Goal: Book appointment/travel/reservation

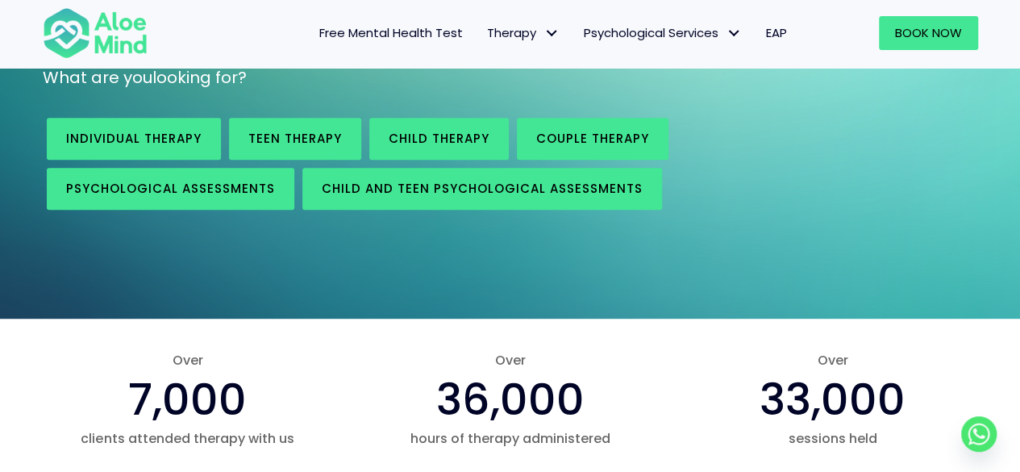
scroll to position [242, 0]
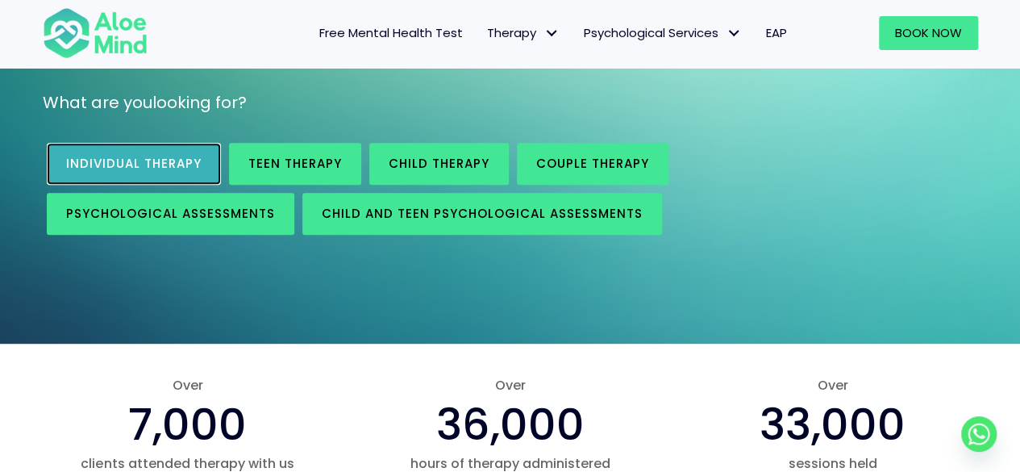
click at [183, 172] on span "Individual therapy" at bounding box center [133, 163] width 135 height 17
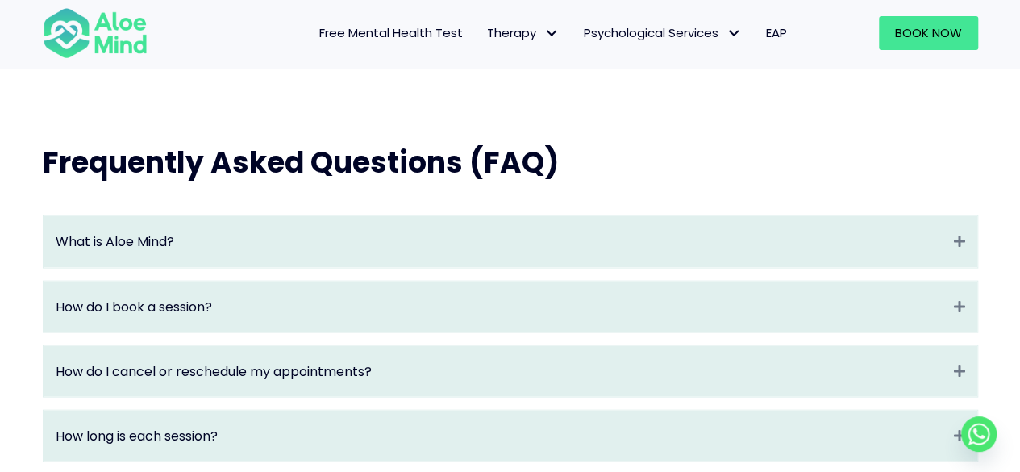
scroll to position [1532, 0]
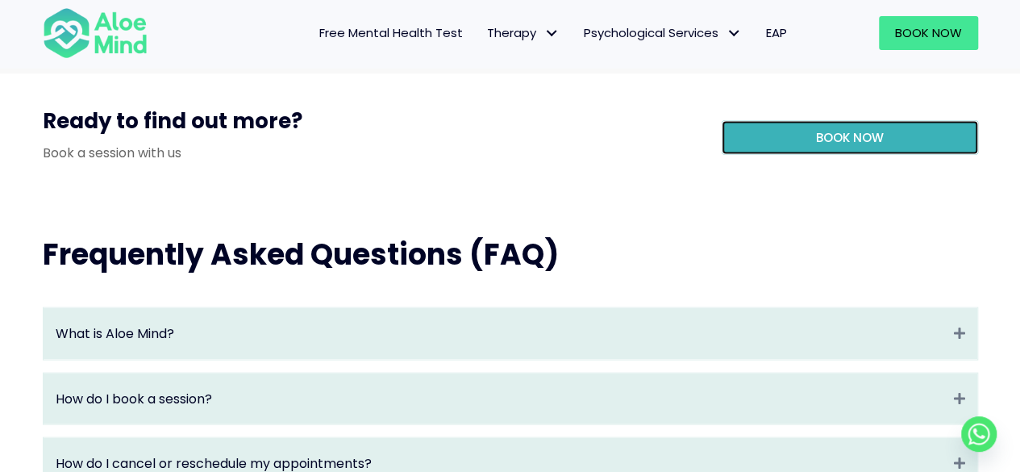
click at [771, 155] on link "Book Now" at bounding box center [850, 138] width 256 height 34
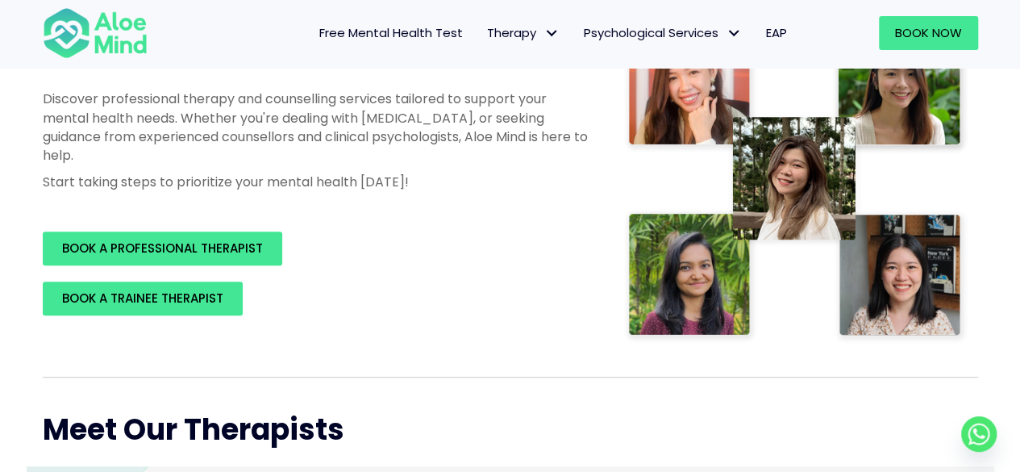
scroll to position [242, 0]
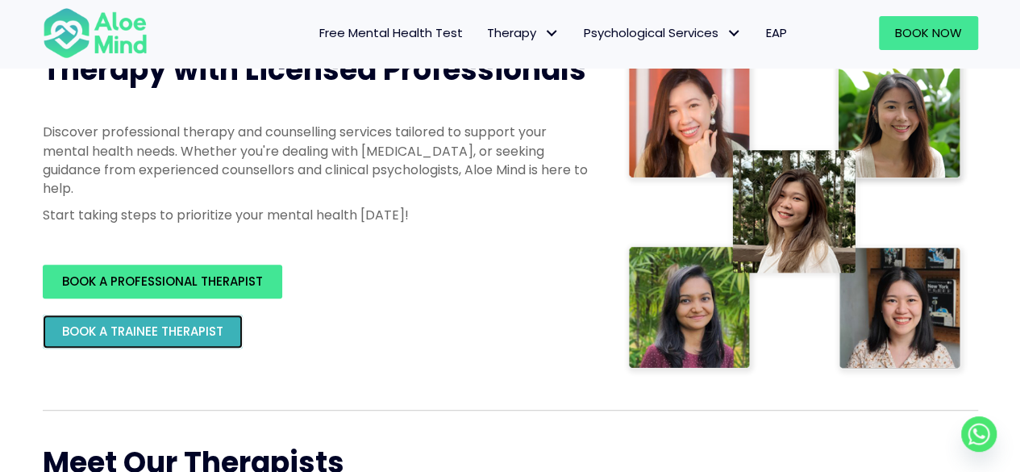
click at [202, 322] on link "BOOK A TRAINEE THERAPIST" at bounding box center [143, 331] width 200 height 34
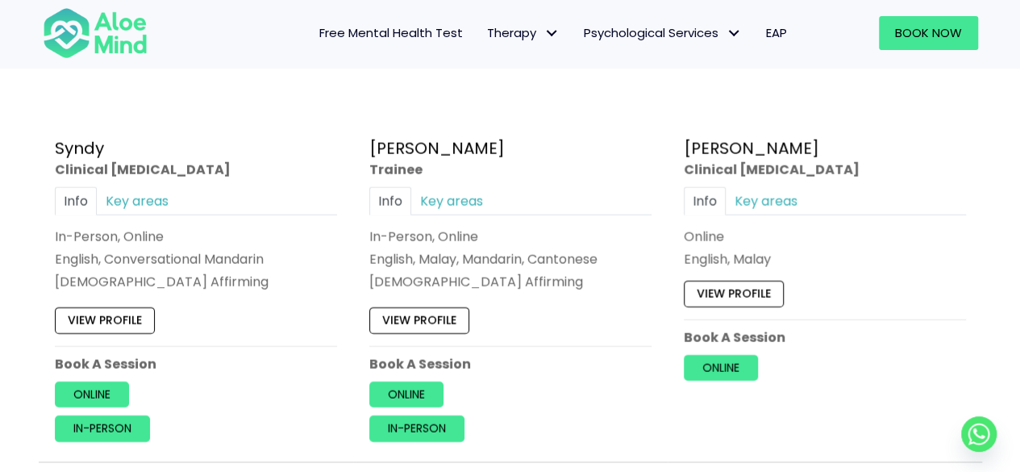
scroll to position [5240, 0]
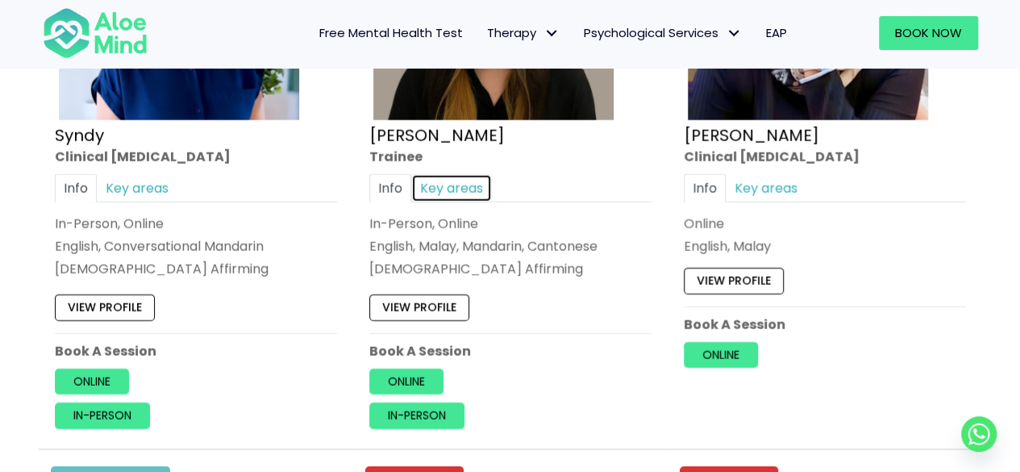
click at [449, 176] on link "Key areas" at bounding box center [451, 188] width 81 height 28
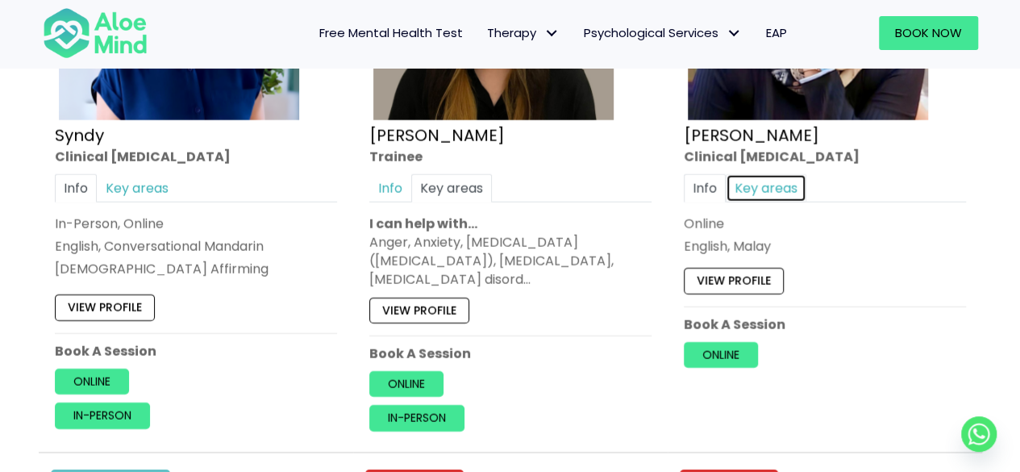
click at [782, 180] on link "Key areas" at bounding box center [766, 188] width 81 height 28
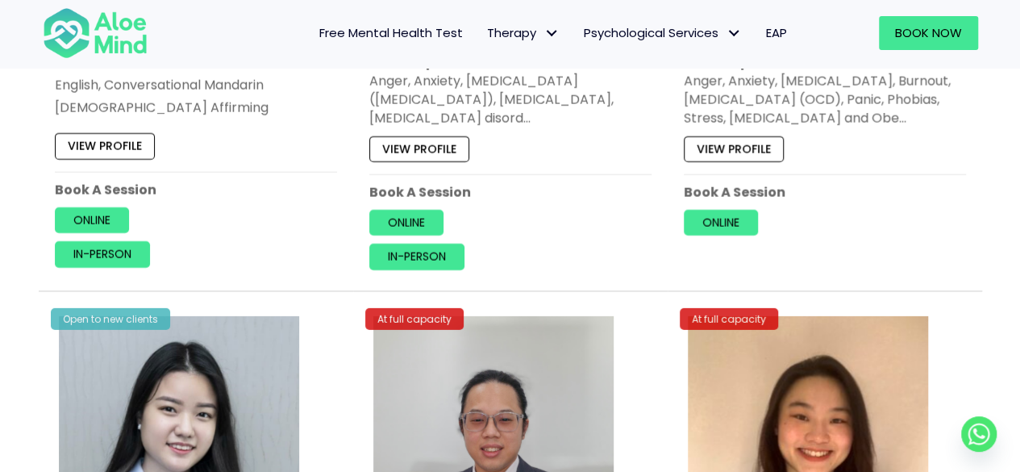
scroll to position [5160, 0]
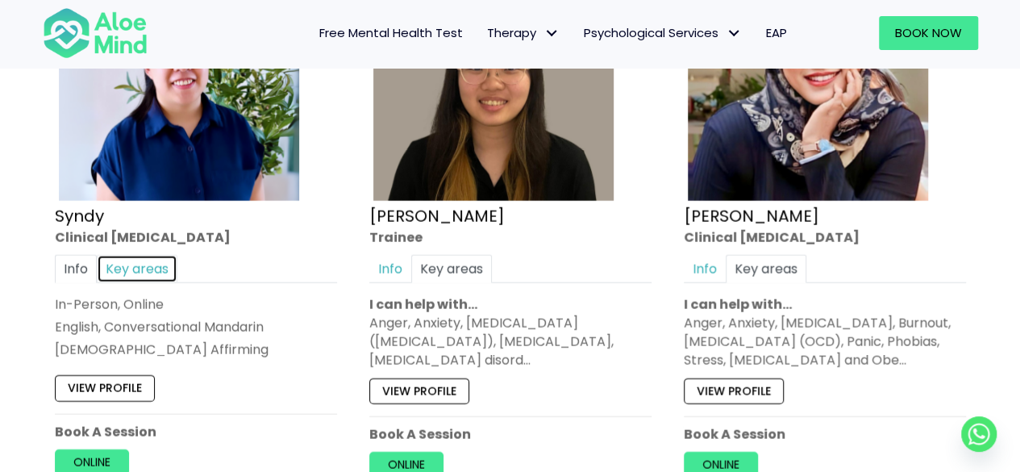
click at [152, 266] on link "Key areas" at bounding box center [137, 269] width 81 height 28
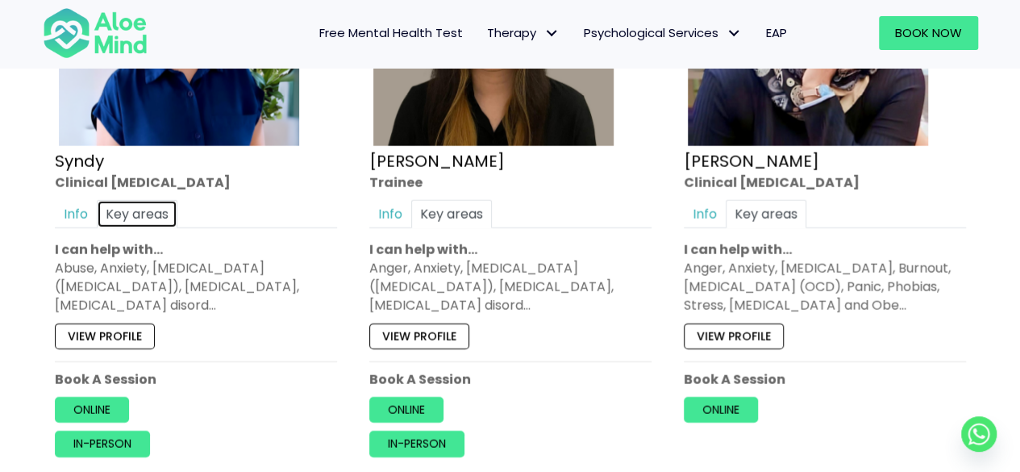
scroll to position [5240, 0]
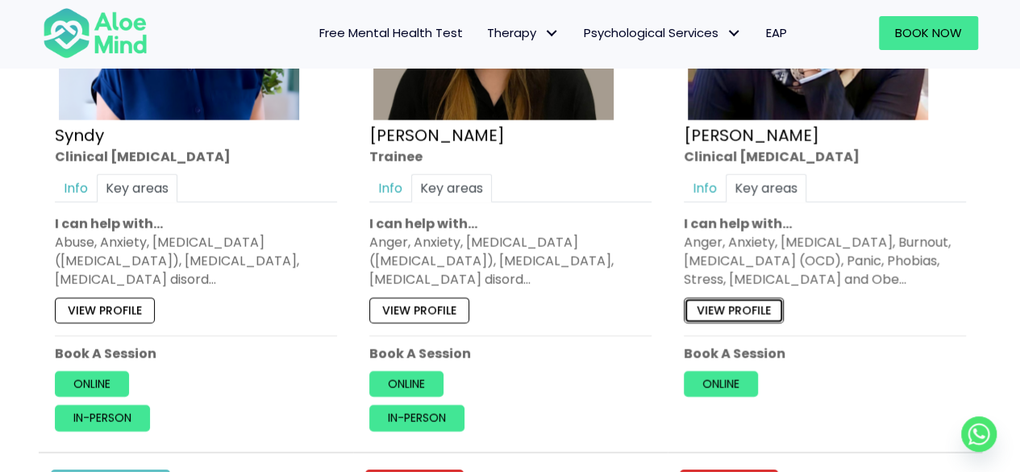
click at [748, 305] on link "View profile" at bounding box center [734, 310] width 100 height 26
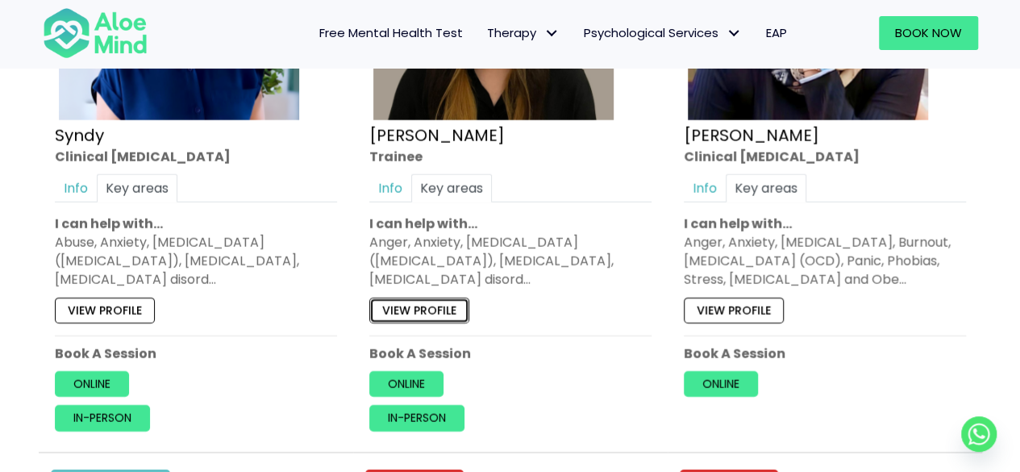
click at [439, 297] on link "View profile" at bounding box center [419, 310] width 100 height 26
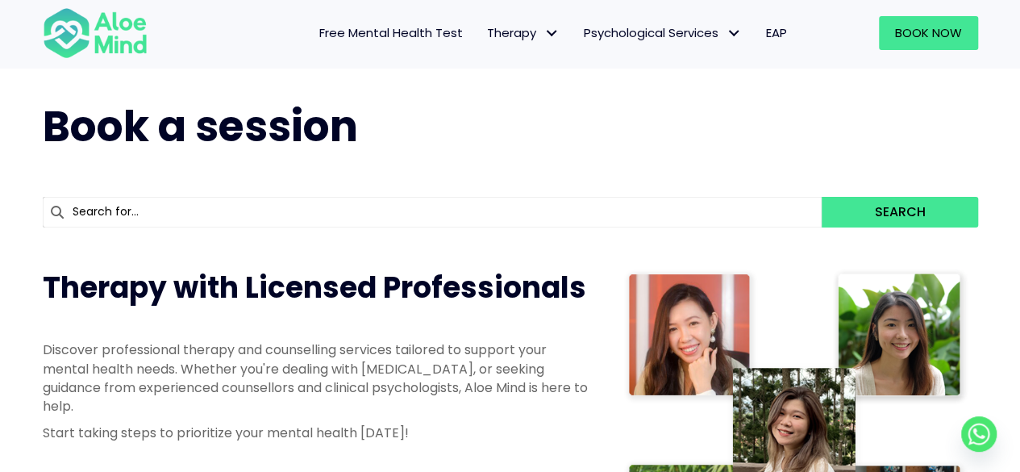
scroll to position [0, 0]
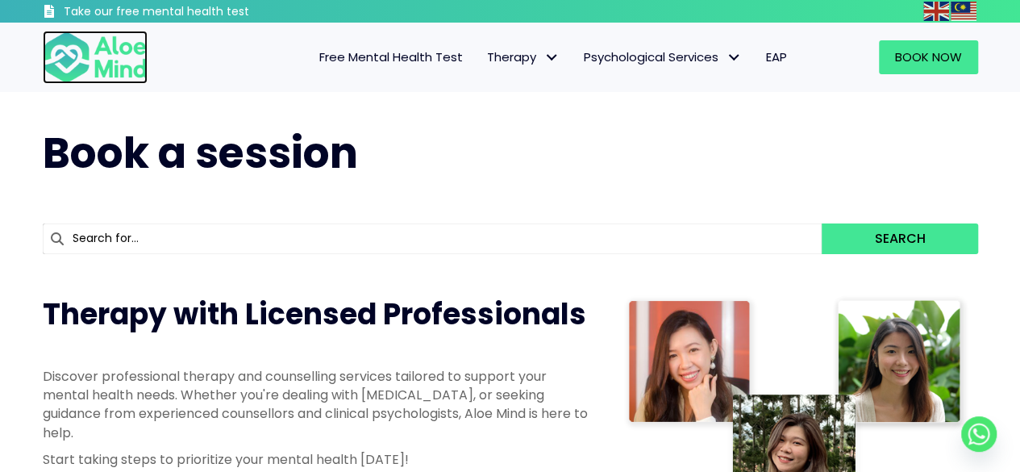
click at [124, 55] on img at bounding box center [95, 57] width 105 height 53
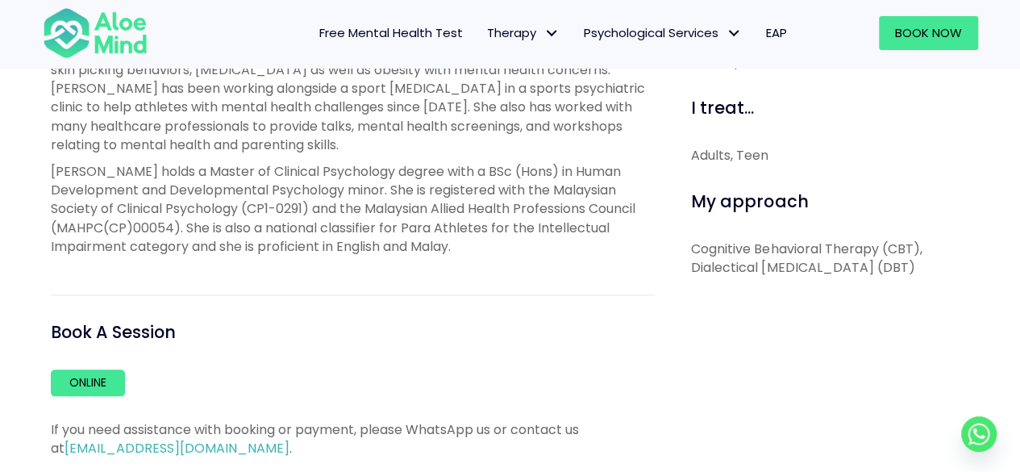
scroll to position [967, 0]
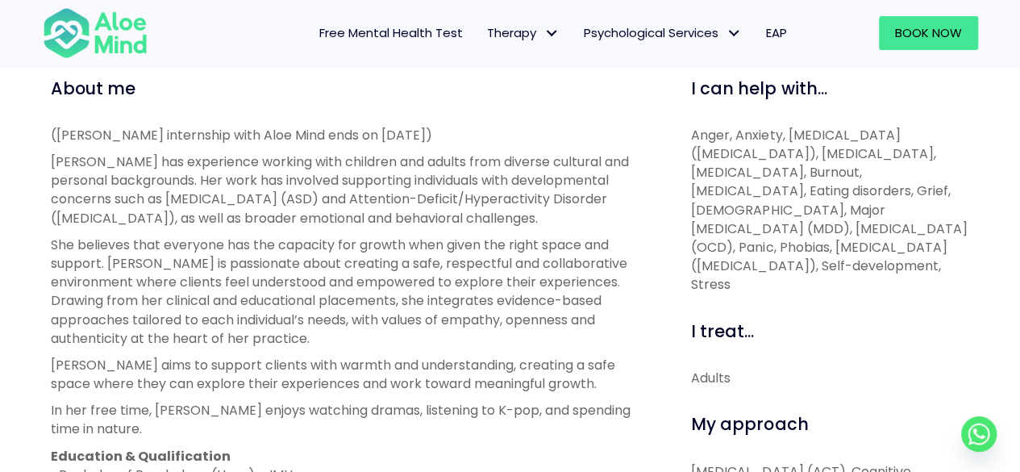
scroll to position [645, 0]
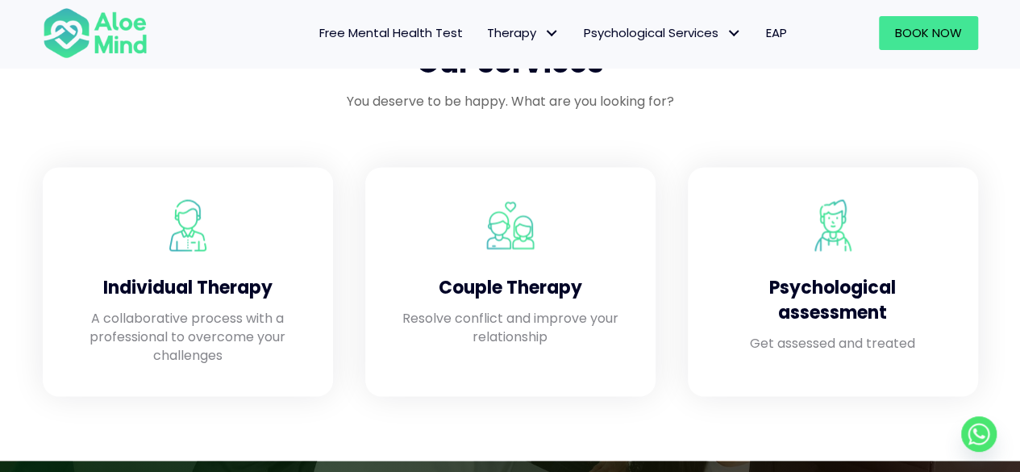
scroll to position [967, 0]
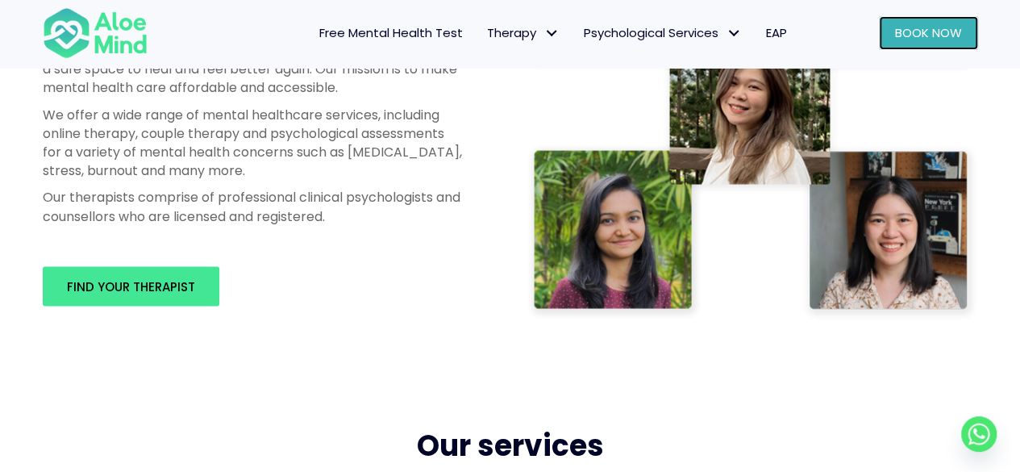
click at [934, 36] on span "Book Now" at bounding box center [928, 32] width 67 height 17
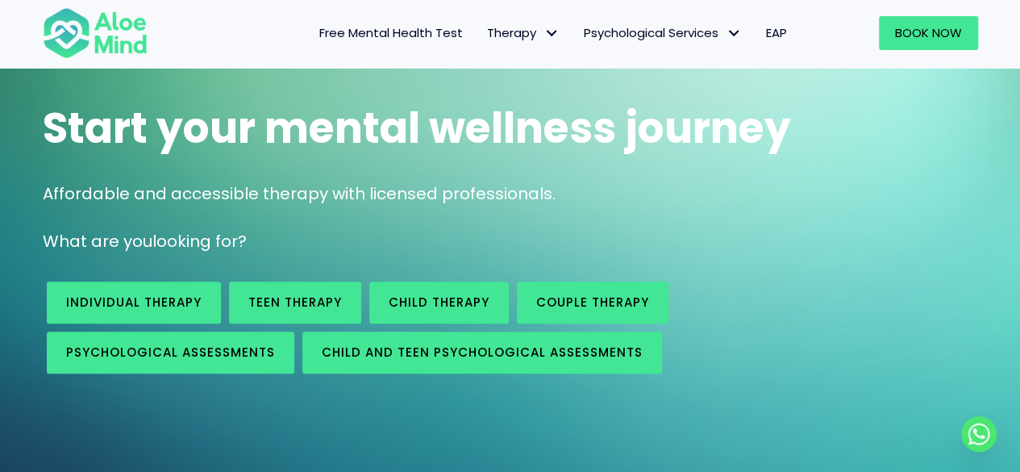
scroll to position [161, 0]
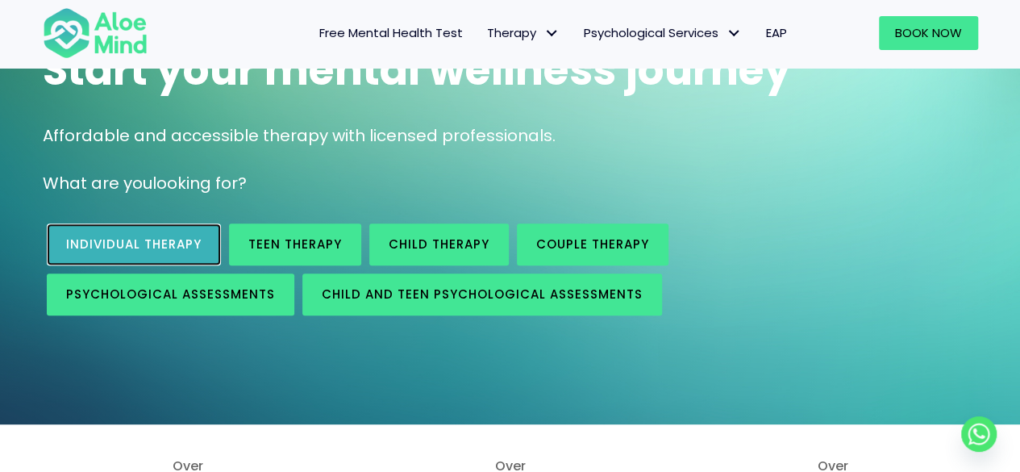
click at [134, 249] on span "Individual therapy" at bounding box center [133, 243] width 135 height 17
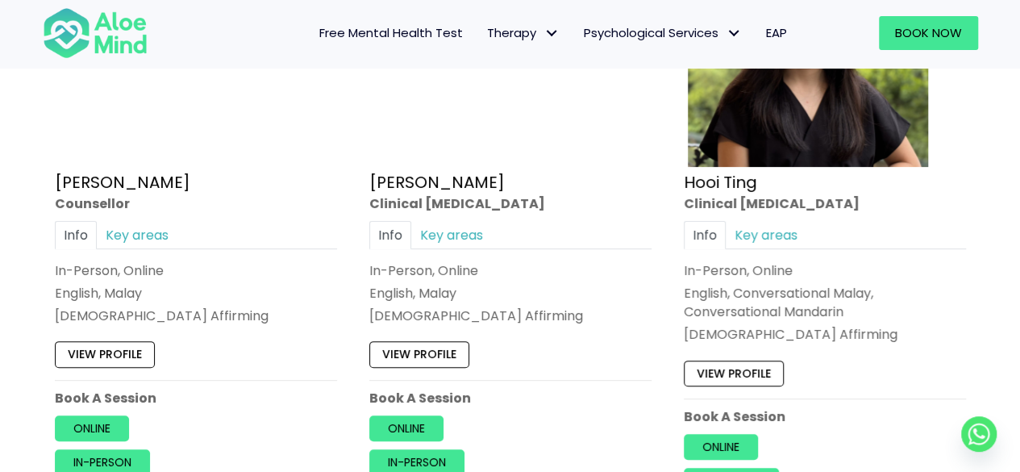
scroll to position [2983, 0]
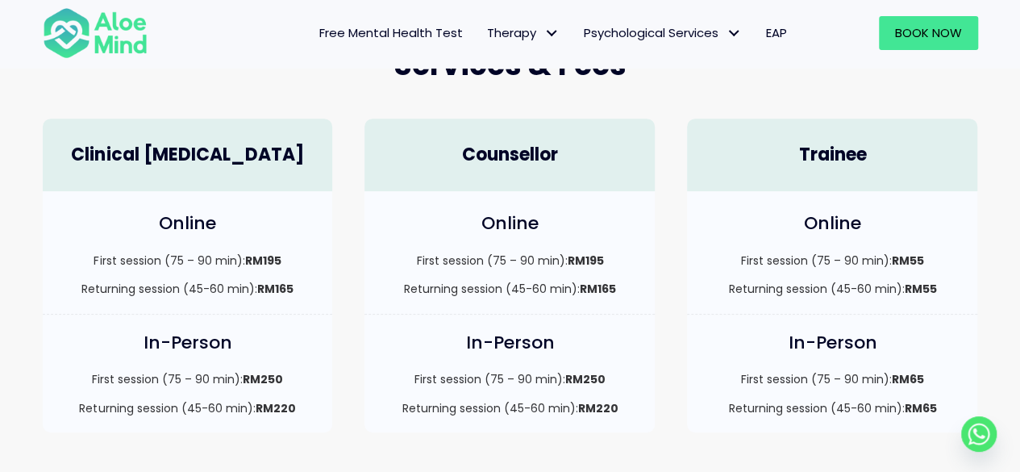
scroll to position [484, 0]
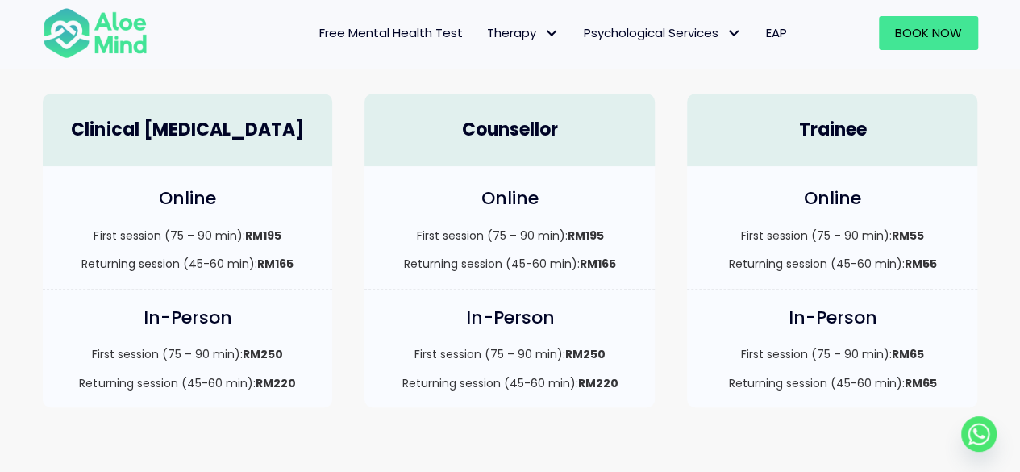
click at [441, 152] on div "Counsellor" at bounding box center [509, 130] width 290 height 73
click at [472, 127] on h4 "Counsellor" at bounding box center [510, 130] width 258 height 25
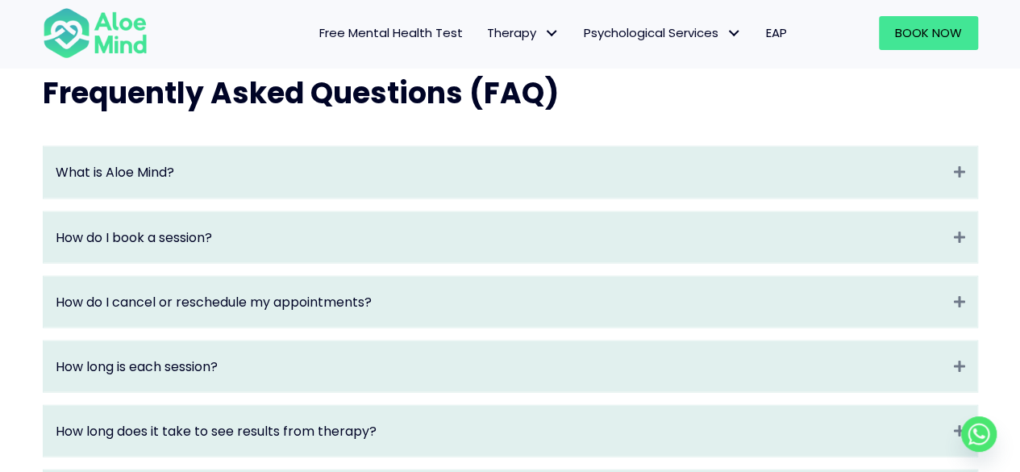
scroll to position [2096, 0]
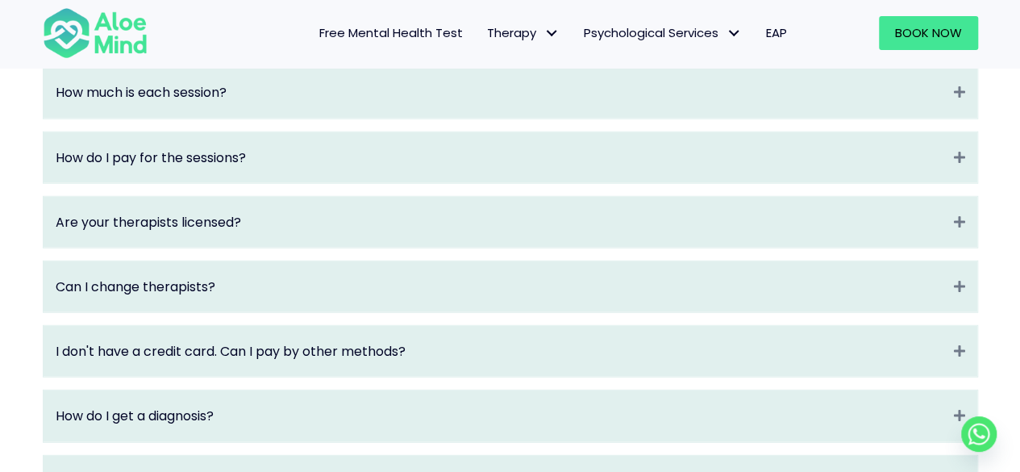
click at [472, 421] on div "How do I get a diagnosis? Expand" at bounding box center [511, 415] width 934 height 51
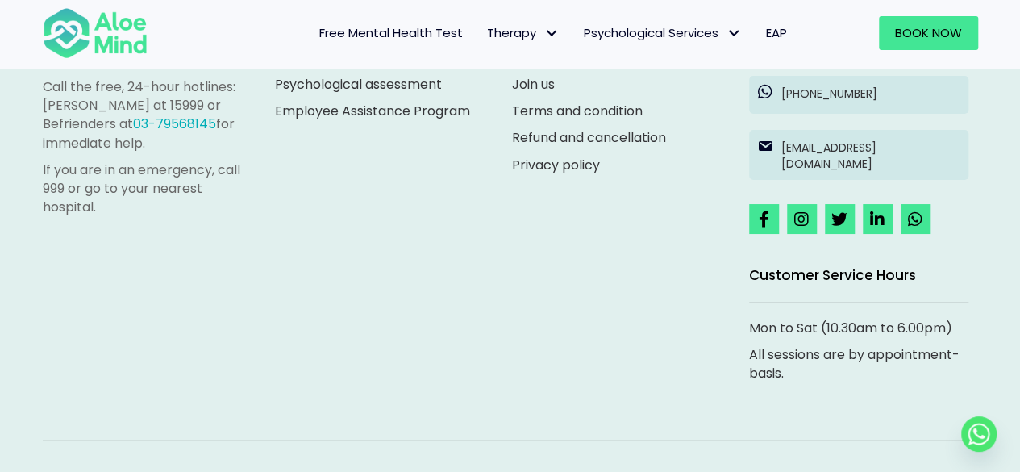
scroll to position [3093, 0]
